Goal: Check status: Check status

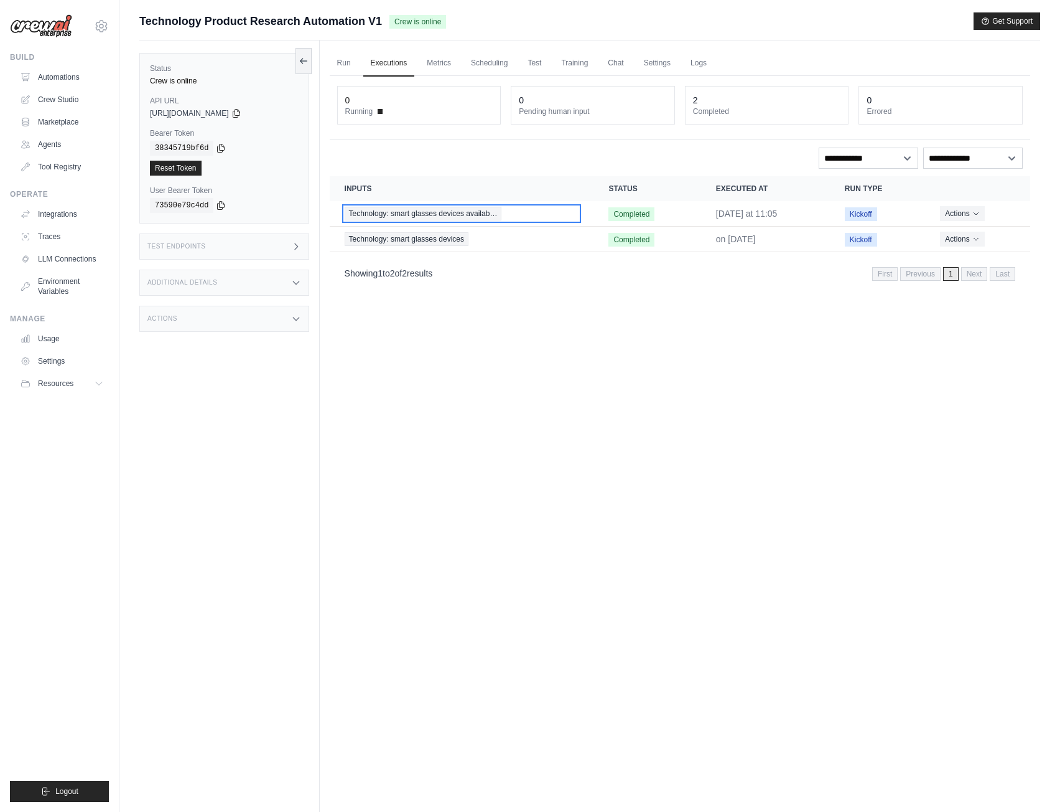
click at [425, 213] on span "Technology: smart glasses devices availab…" at bounding box center [423, 214] width 157 height 14
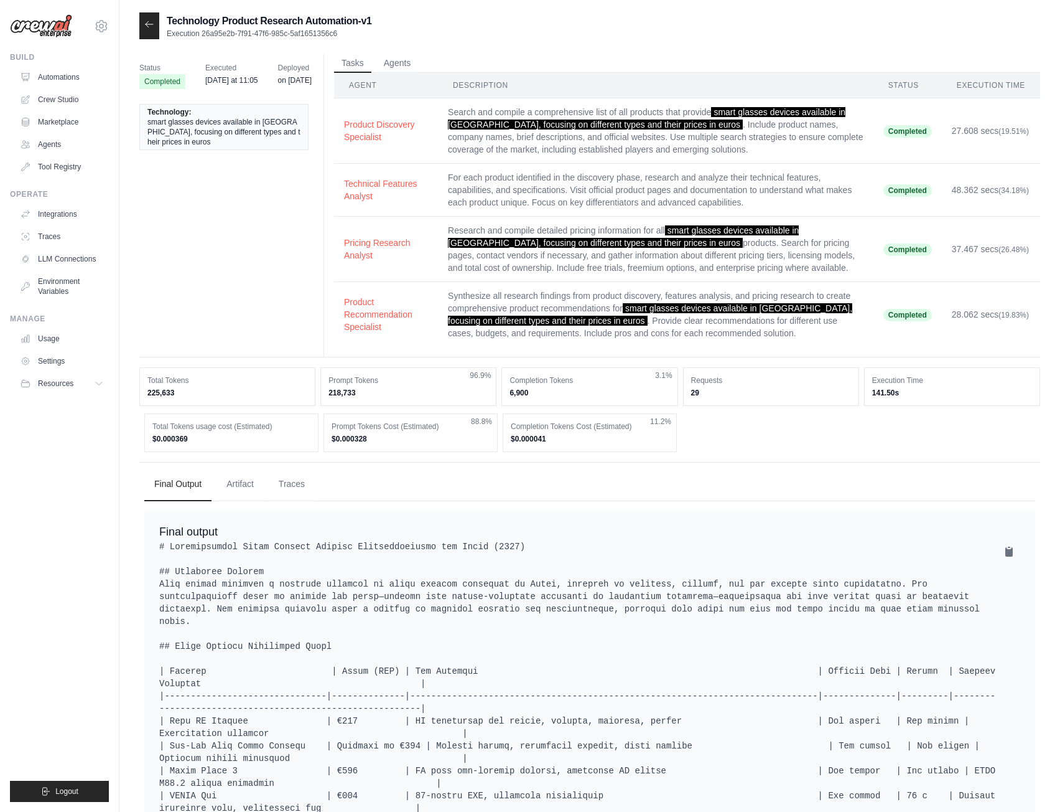
click at [152, 27] on icon at bounding box center [149, 24] width 10 height 10
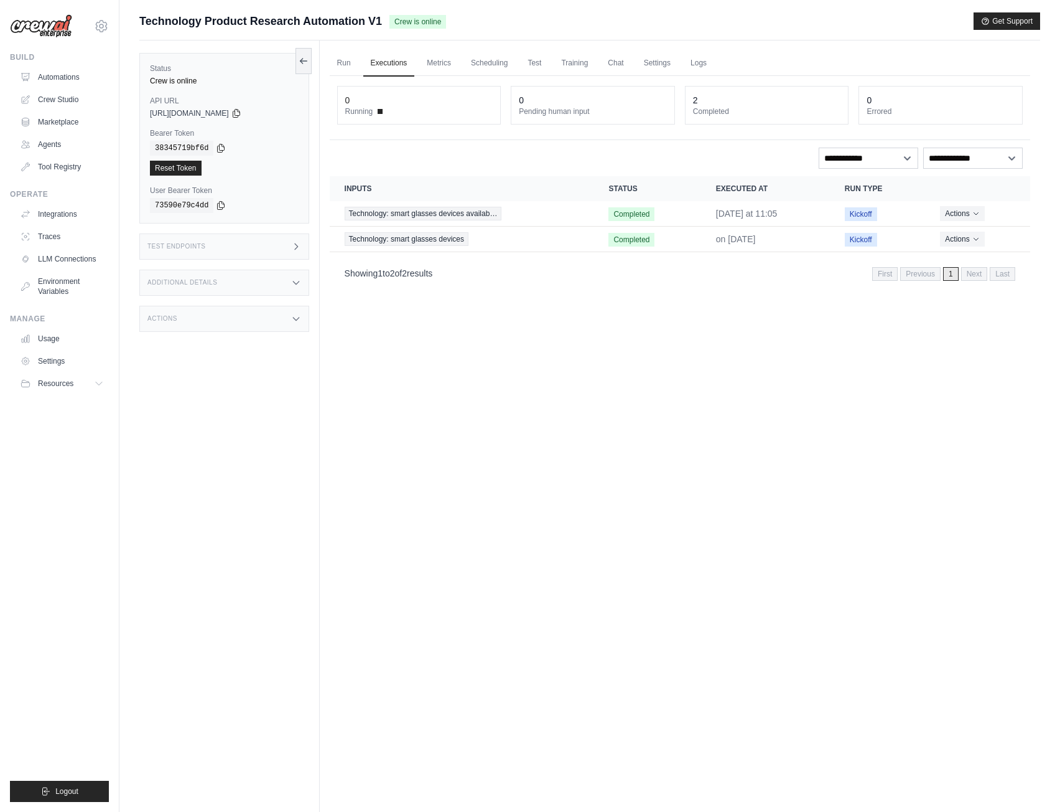
click at [344, 67] on link "Run" at bounding box center [344, 63] width 29 height 26
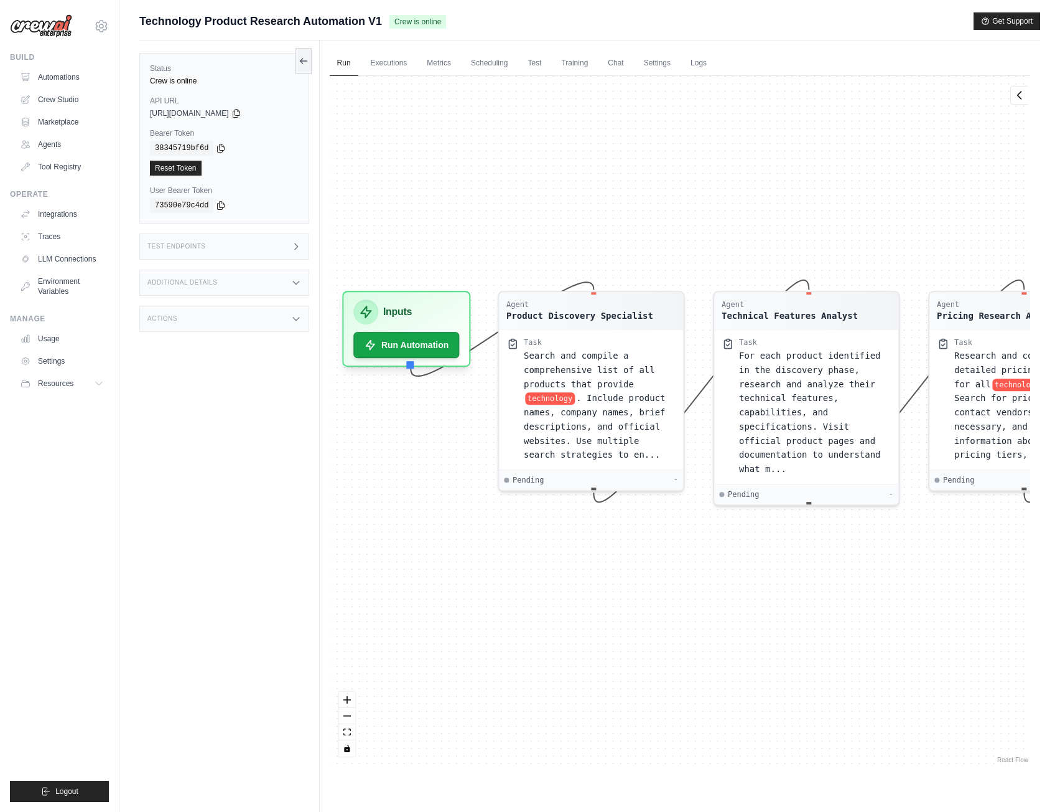
click at [240, 112] on icon at bounding box center [236, 114] width 7 height 8
